Goal: Find specific page/section: Find specific page/section

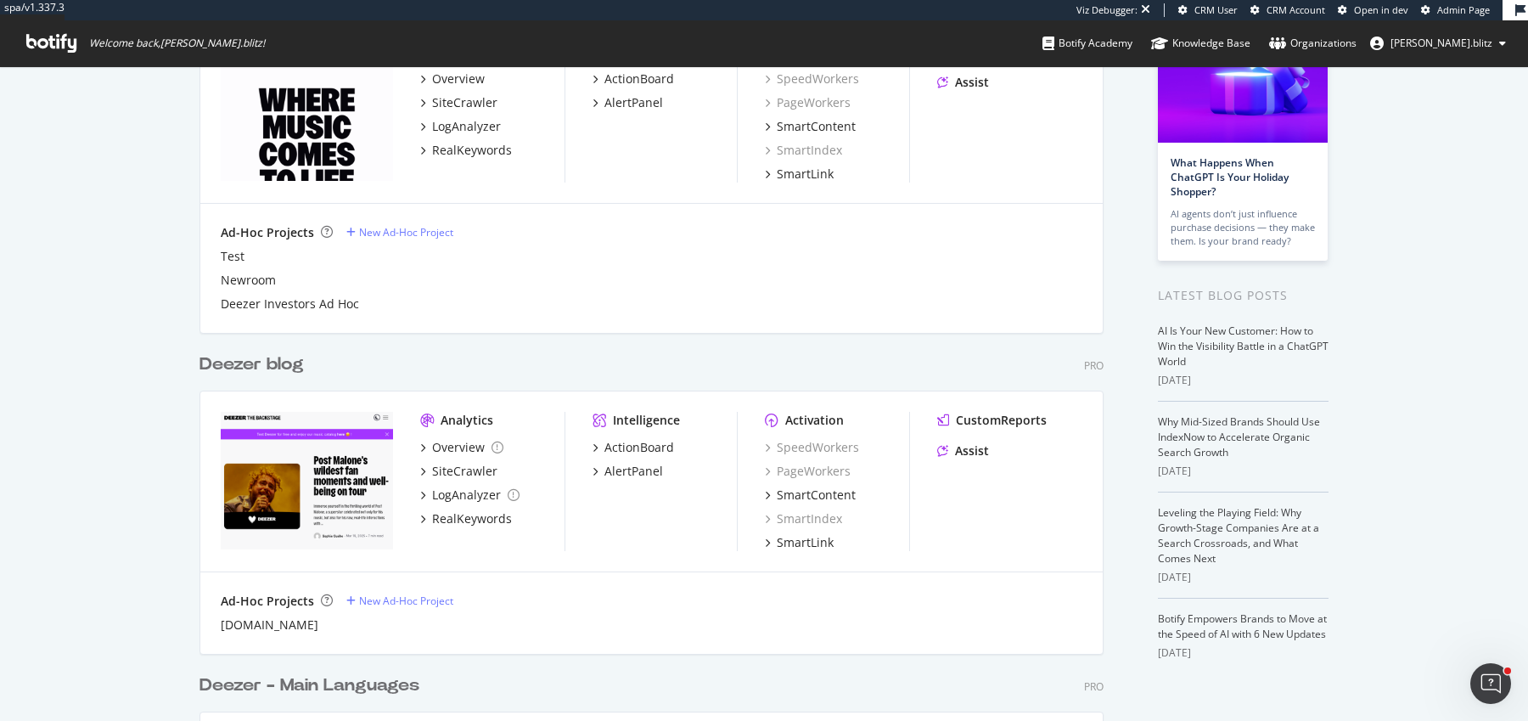
scroll to position [161, 0]
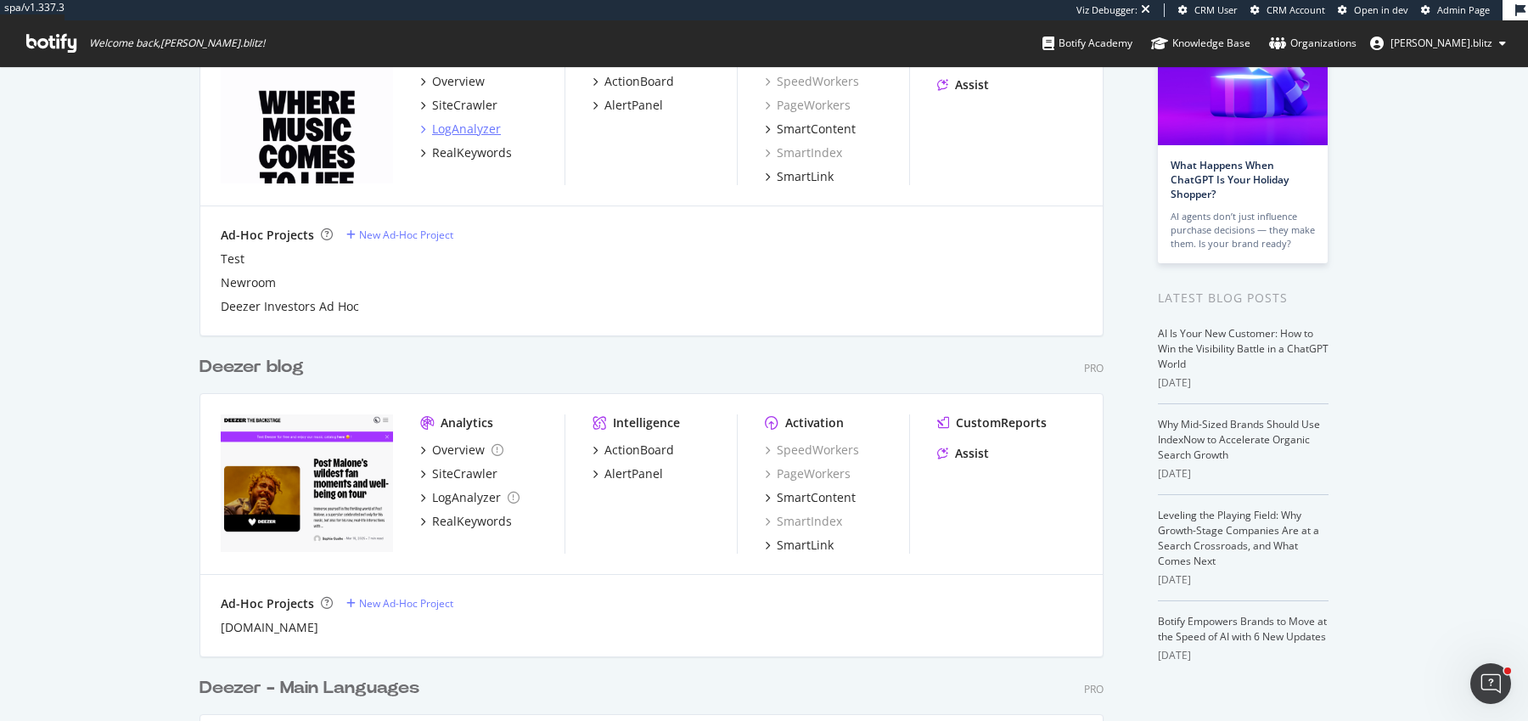
click at [447, 129] on div "LogAnalyzer" at bounding box center [466, 129] width 69 height 17
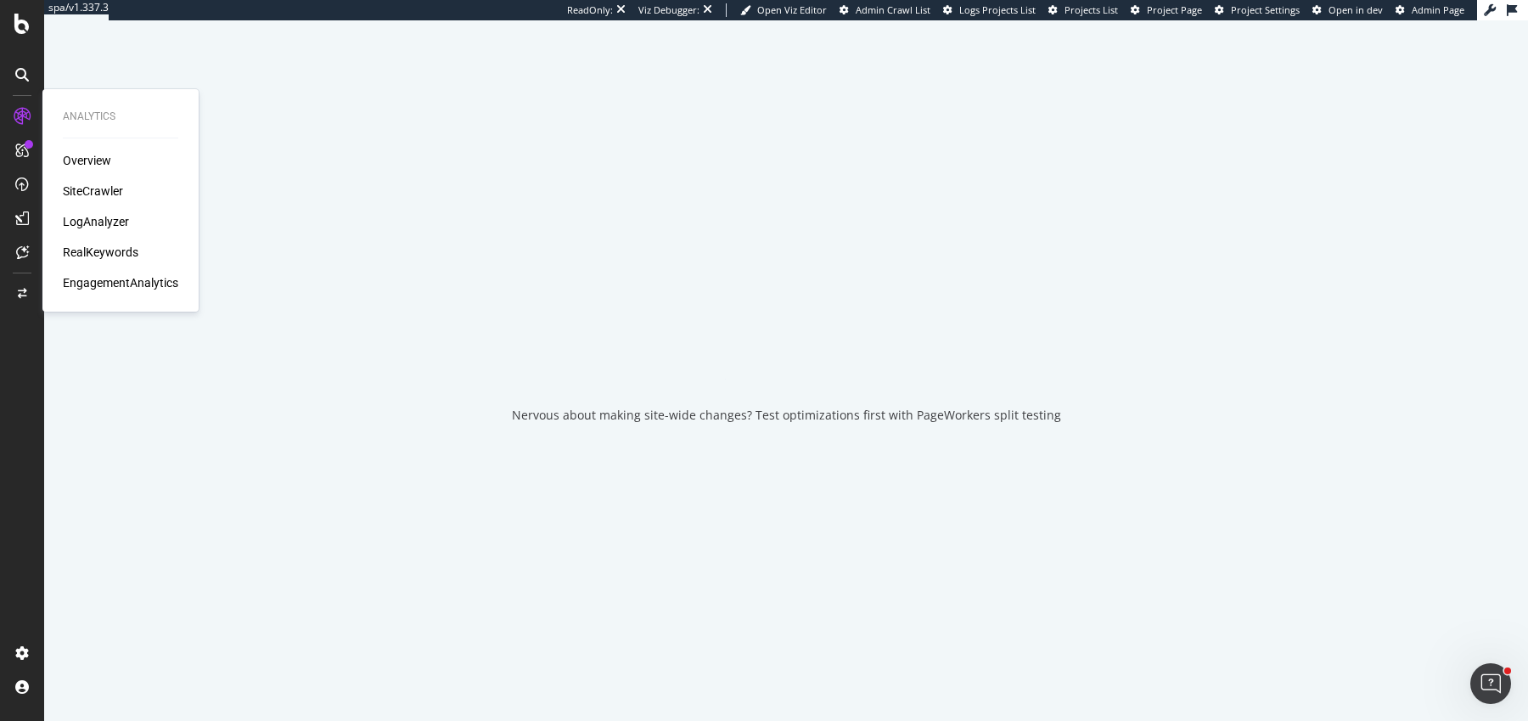
click at [98, 187] on div "SiteCrawler" at bounding box center [93, 191] width 60 height 17
